Goal: Task Accomplishment & Management: Use online tool/utility

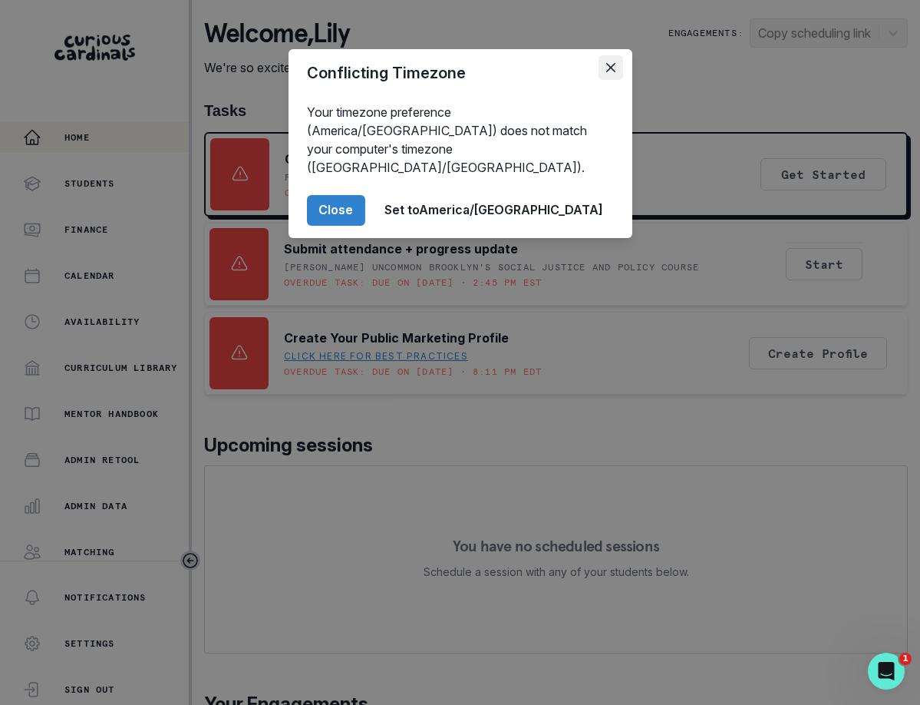
click at [607, 64] on icon "Close" at bounding box center [610, 67] width 9 height 9
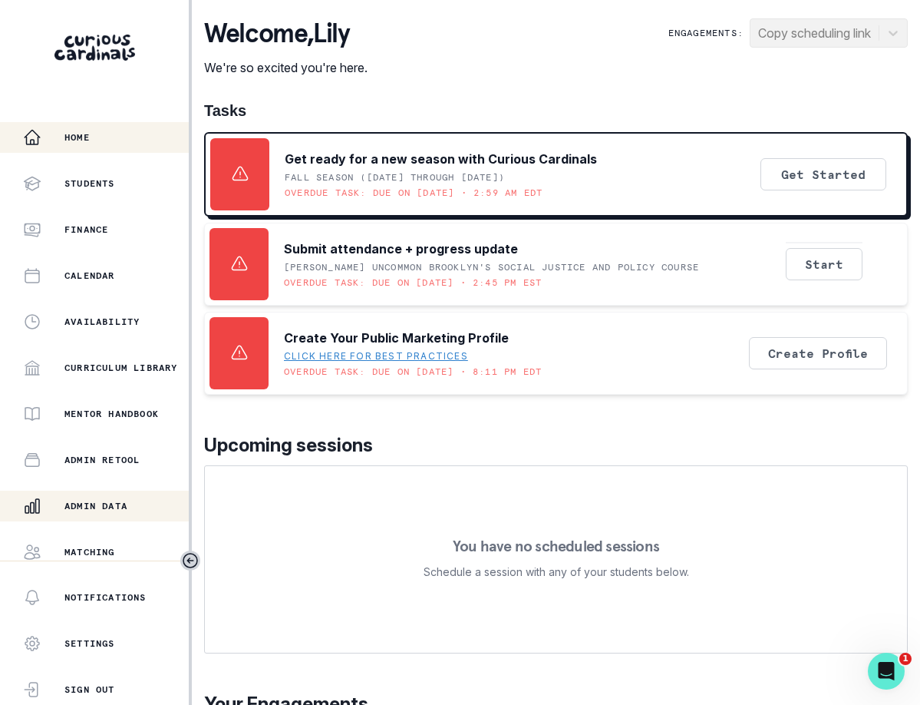
click at [101, 507] on p "Admin Data" at bounding box center [95, 506] width 63 height 12
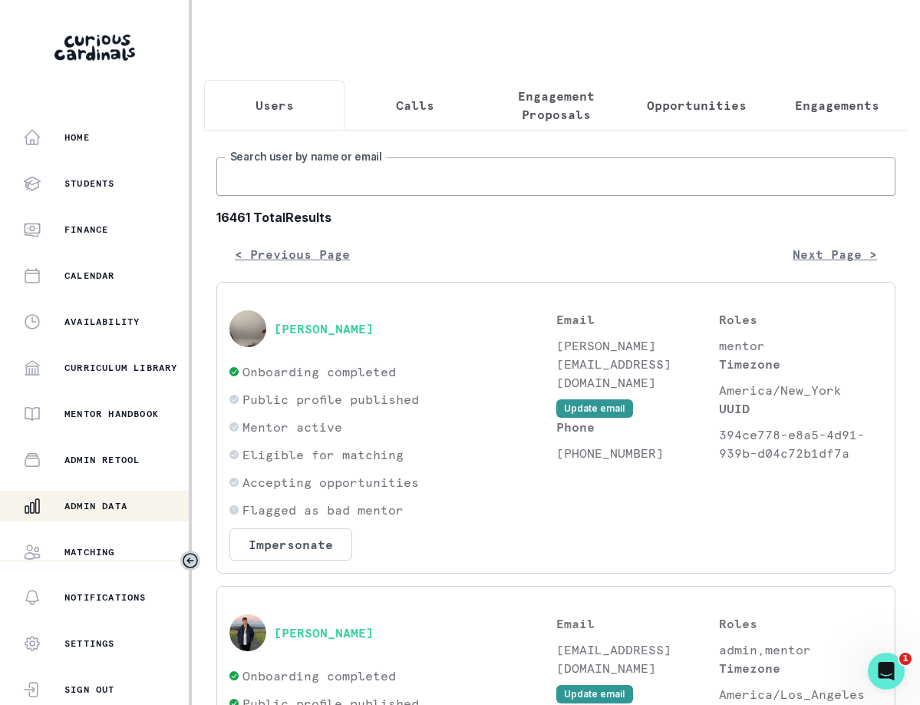
click at [300, 170] on input "Search user by name or email" at bounding box center [555, 176] width 679 height 38
type input "[PERSON_NAME]"
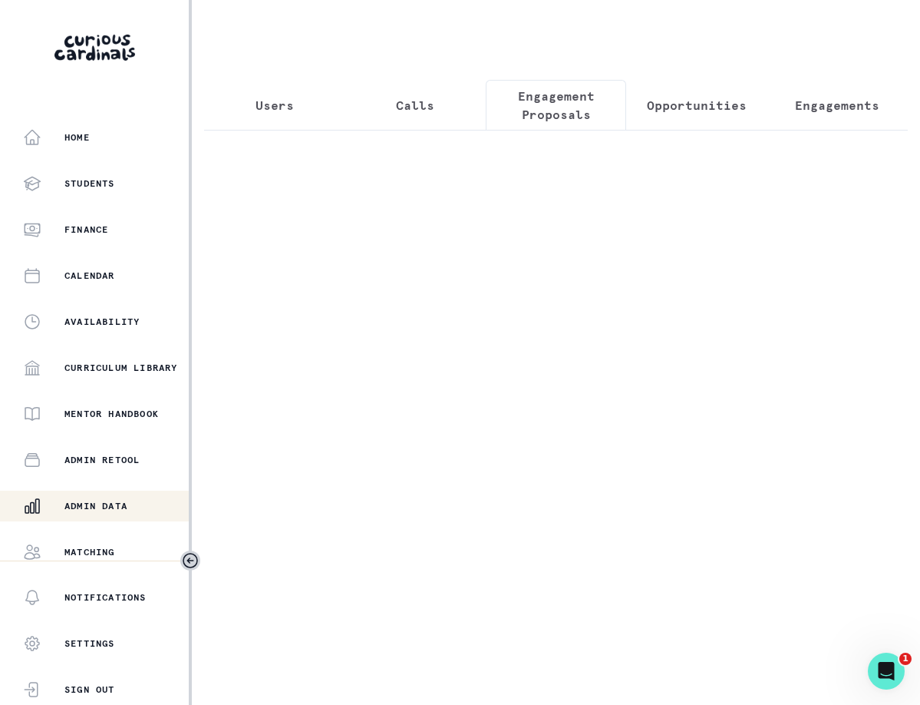
click at [546, 108] on p "Engagement Proposals" at bounding box center [556, 105] width 114 height 37
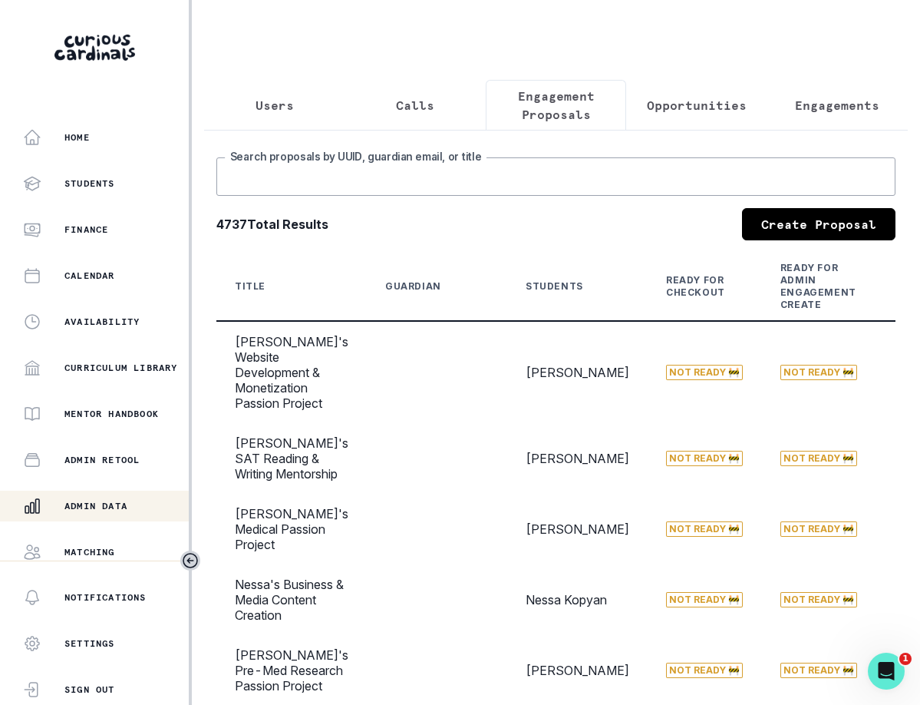
click at [284, 178] on input "Search proposals by UUID, guardian email, or title" at bounding box center [555, 176] width 679 height 38
type input "[PERSON_NAME]"
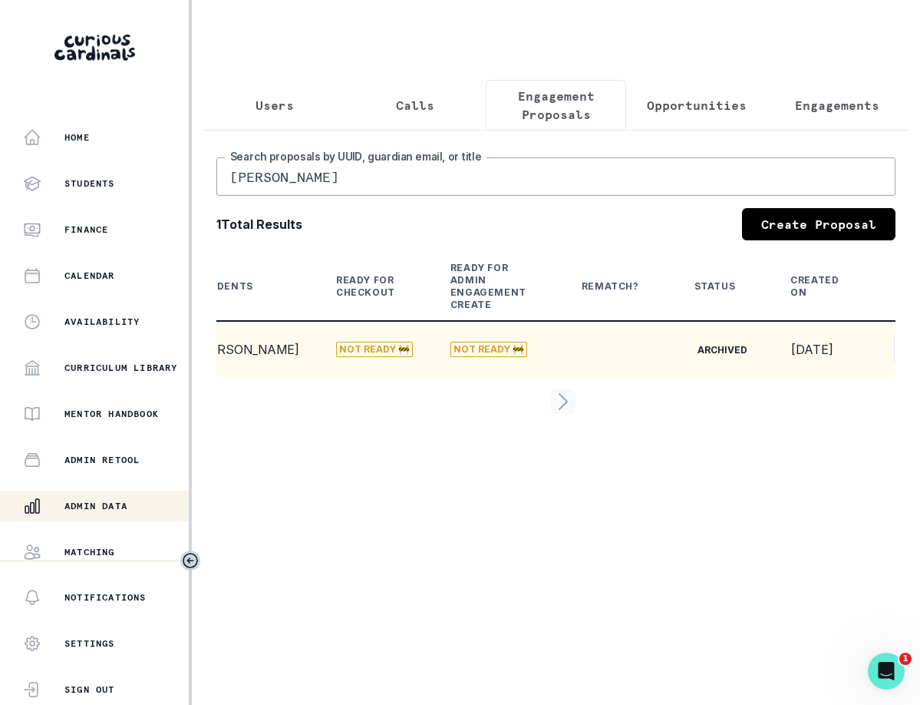
scroll to position [0, 325]
click at [890, 365] on button "View" at bounding box center [918, 349] width 56 height 31
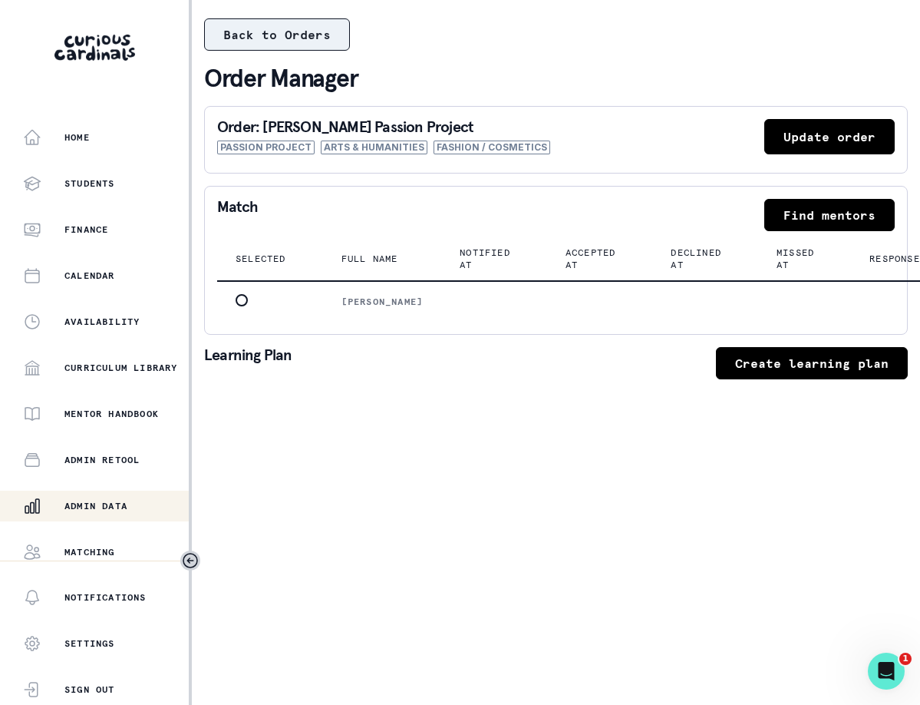
click at [272, 28] on button "Back to Orders" at bounding box center [277, 34] width 146 height 32
